Goal: Task Accomplishment & Management: Manage account settings

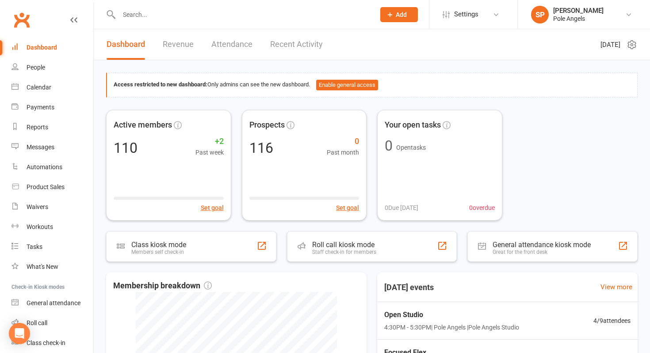
click at [289, 44] on link "Recent Activity" at bounding box center [296, 44] width 53 height 31
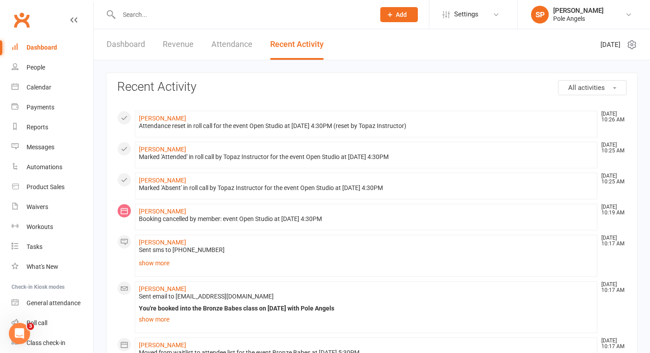
click at [131, 45] on link "Dashboard" at bounding box center [126, 44] width 38 height 31
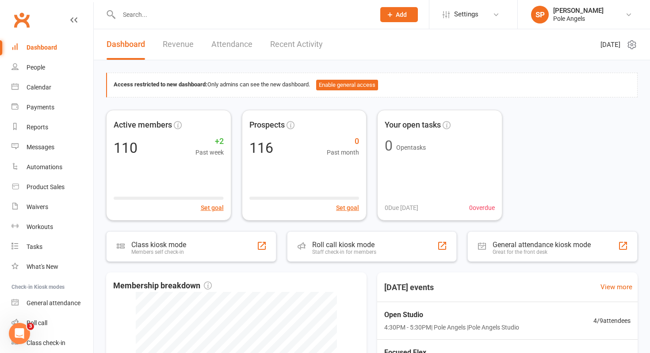
click at [296, 45] on link "Recent Activity" at bounding box center [296, 44] width 53 height 31
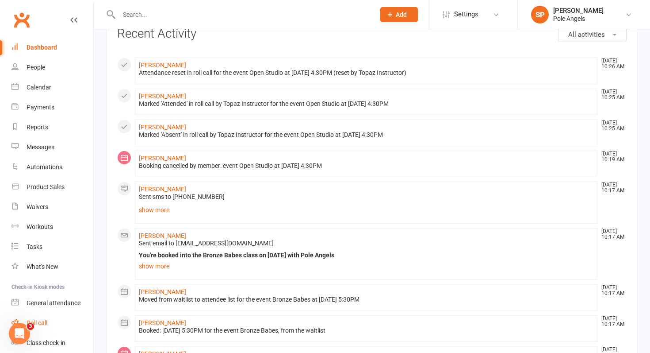
scroll to position [33, 0]
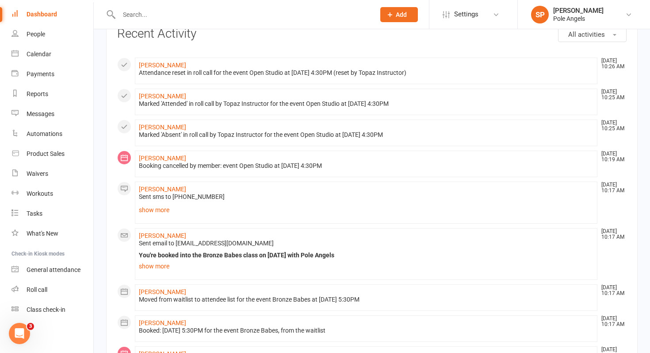
click at [154, 8] on div at bounding box center [237, 14] width 263 height 29
click at [142, 14] on input "text" at bounding box center [242, 14] width 253 height 12
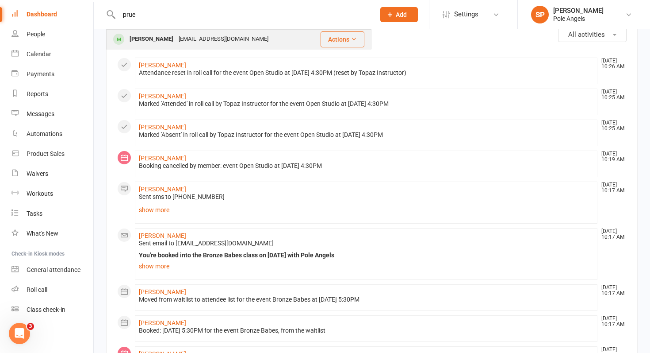
type input "prue"
click at [149, 41] on div "[PERSON_NAME]" at bounding box center [151, 39] width 49 height 13
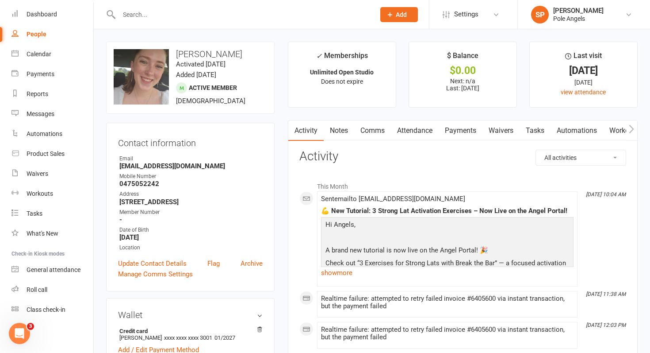
click at [459, 133] on link "Payments" at bounding box center [461, 130] width 44 height 20
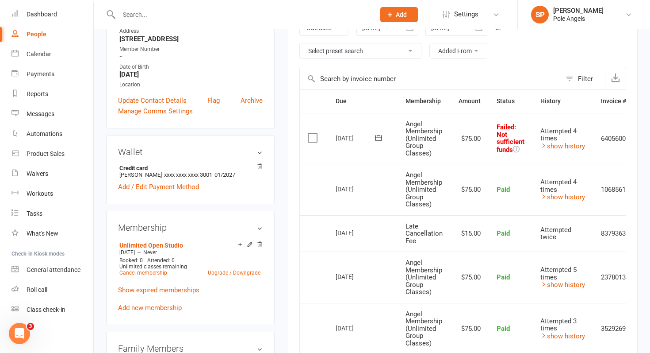
scroll to position [0, 37]
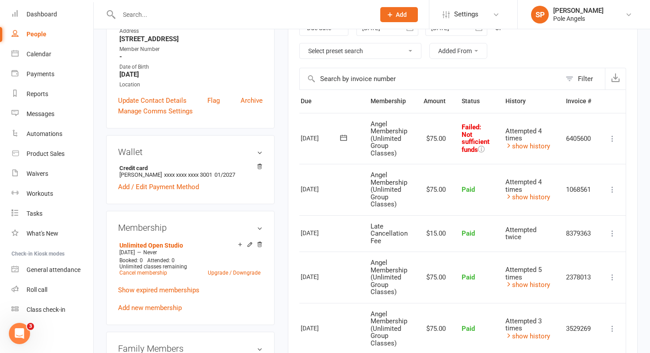
click at [613, 137] on icon at bounding box center [612, 138] width 9 height 9
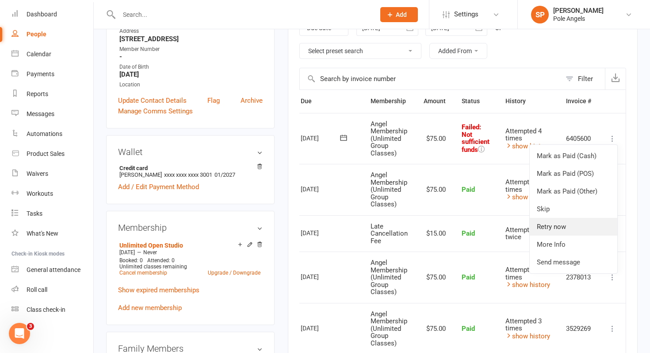
click at [566, 231] on link "Retry now" at bounding box center [574, 227] width 88 height 18
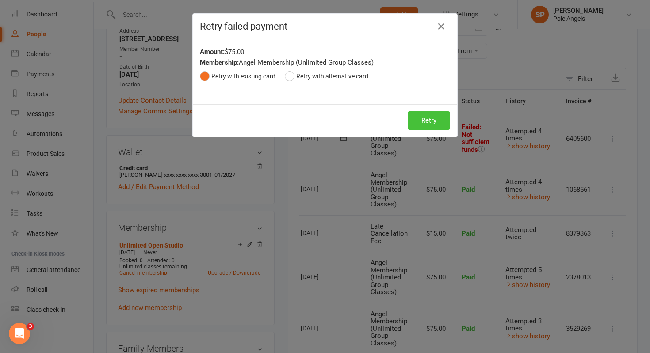
click at [427, 127] on button "Retry" at bounding box center [429, 120] width 42 height 19
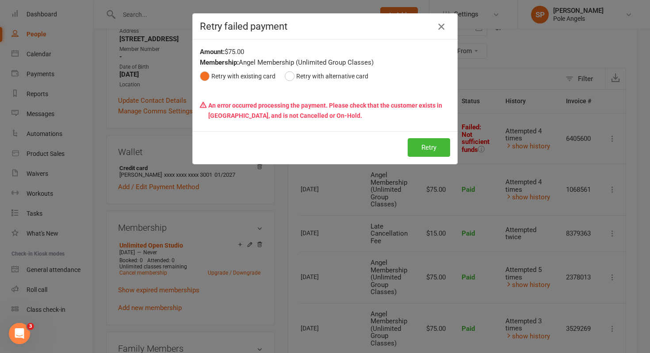
click at [441, 23] on icon "button" at bounding box center [441, 26] width 11 height 11
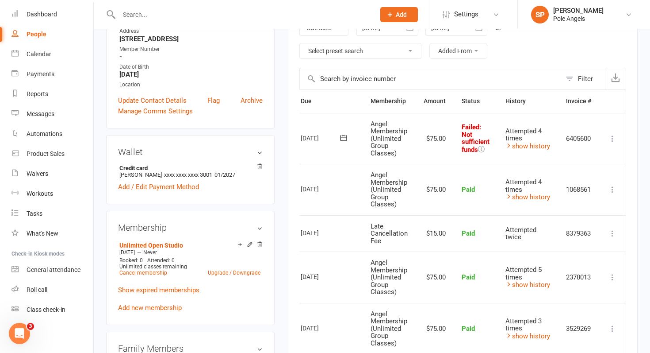
click at [441, 23] on li "Settings Membership Plans Event Templates Appointment Types Mobile App Website …" at bounding box center [473, 14] width 89 height 29
click at [614, 138] on icon at bounding box center [612, 138] width 9 height 9
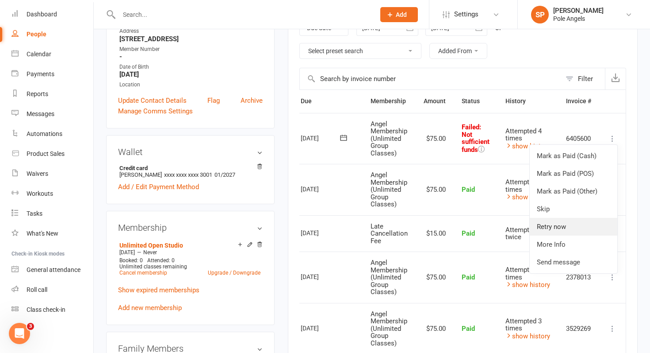
click at [554, 225] on link "Retry now" at bounding box center [574, 227] width 88 height 18
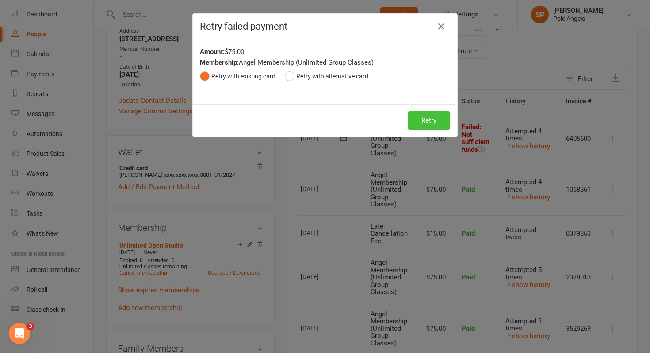
click at [423, 120] on button "Retry" at bounding box center [429, 120] width 42 height 19
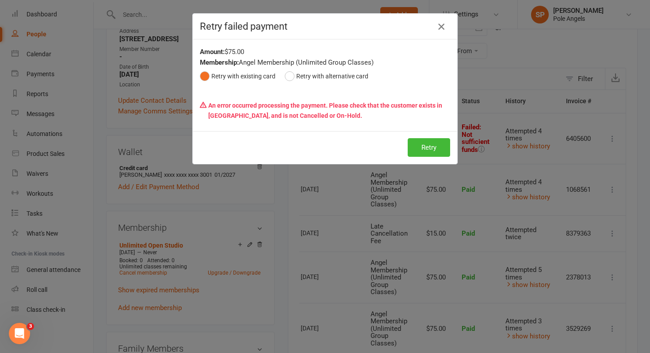
click at [442, 27] on icon "button" at bounding box center [441, 26] width 11 height 11
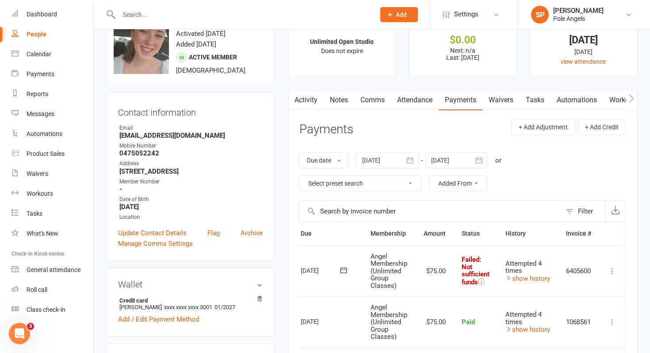
scroll to position [0, 0]
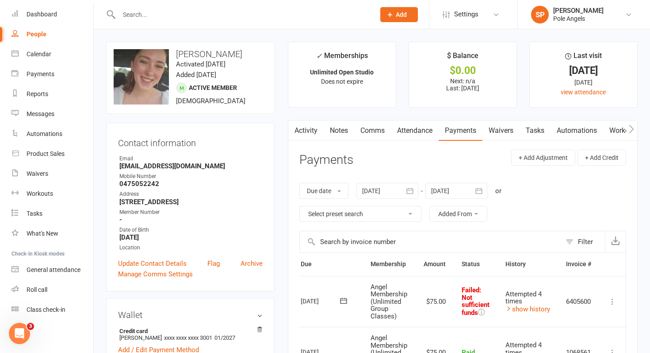
click at [130, 19] on input "text" at bounding box center [242, 14] width 253 height 12
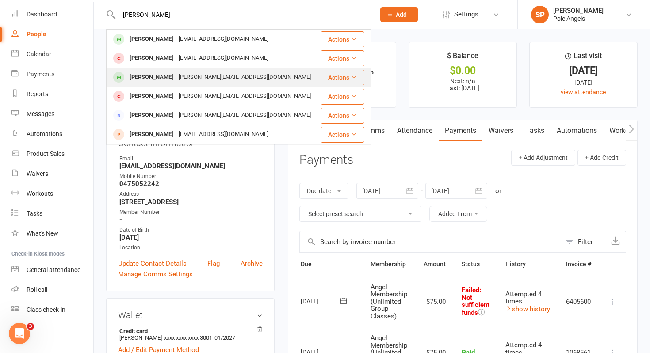
type input "[PERSON_NAME]"
click at [138, 77] on div "[PERSON_NAME]" at bounding box center [151, 77] width 49 height 13
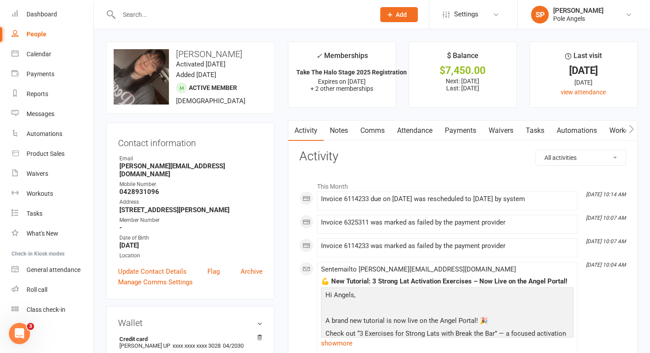
click at [452, 131] on link "Payments" at bounding box center [461, 130] width 44 height 20
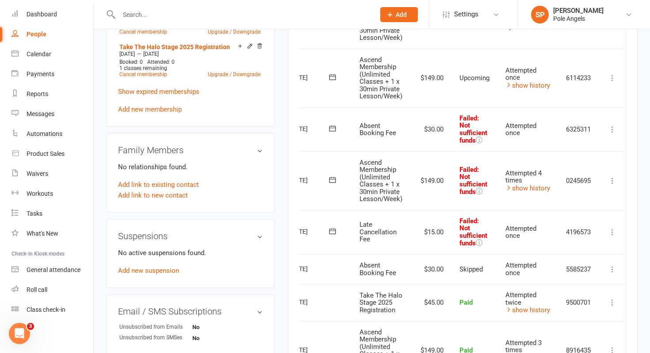
scroll to position [461, 0]
click at [611, 129] on icon at bounding box center [612, 128] width 9 height 9
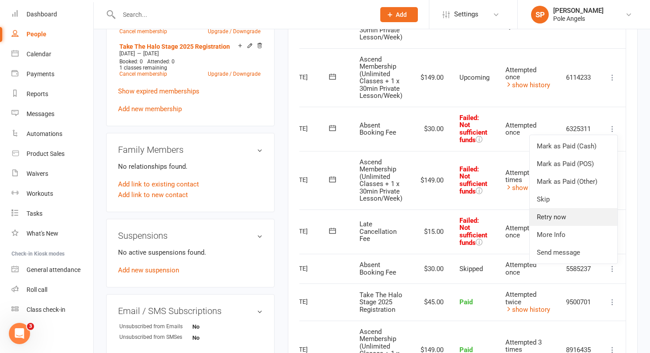
click at [563, 221] on link "Retry now" at bounding box center [574, 217] width 88 height 18
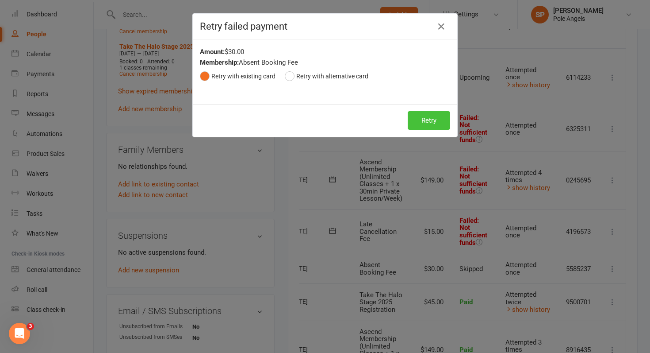
click at [428, 120] on button "Retry" at bounding box center [429, 120] width 42 height 19
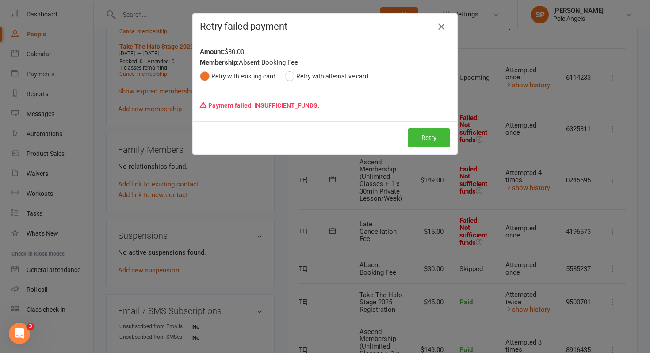
click at [439, 27] on icon "button" at bounding box center [441, 26] width 11 height 11
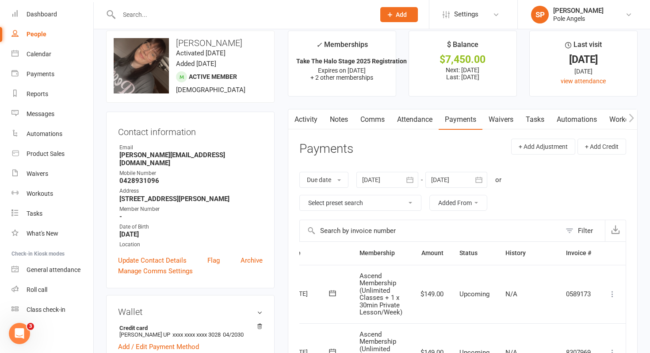
scroll to position [0, 0]
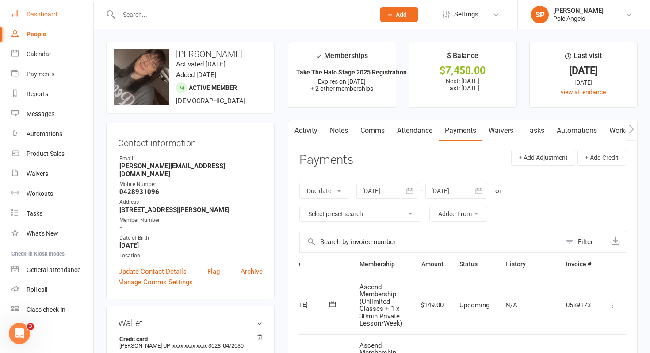
click at [42, 15] on div "Dashboard" at bounding box center [42, 14] width 31 height 7
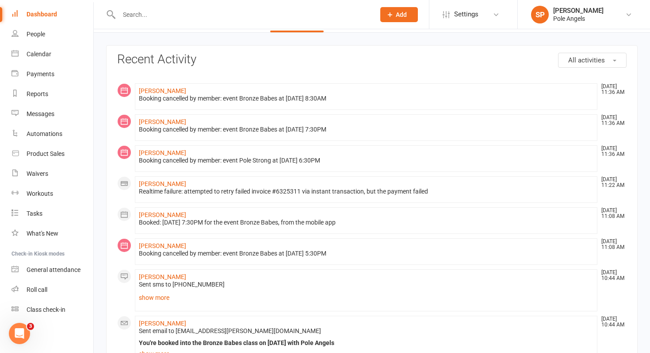
scroll to position [28, 0]
click at [156, 183] on link "[PERSON_NAME]" at bounding box center [162, 183] width 47 height 7
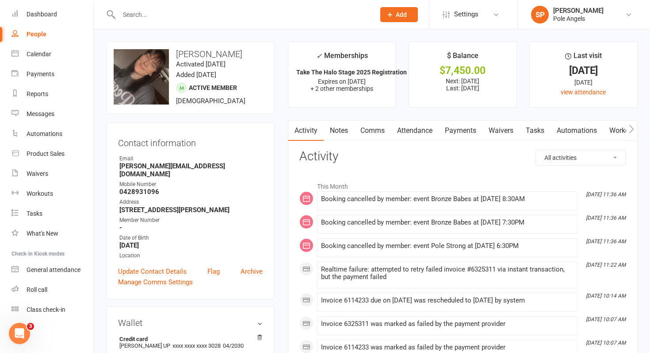
click at [463, 132] on link "Payments" at bounding box center [461, 130] width 44 height 20
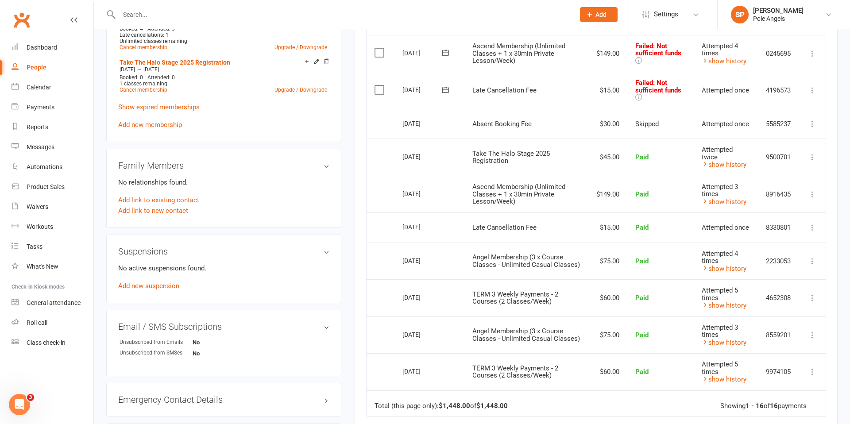
scroll to position [438, 0]
